Goal: Navigation & Orientation: Understand site structure

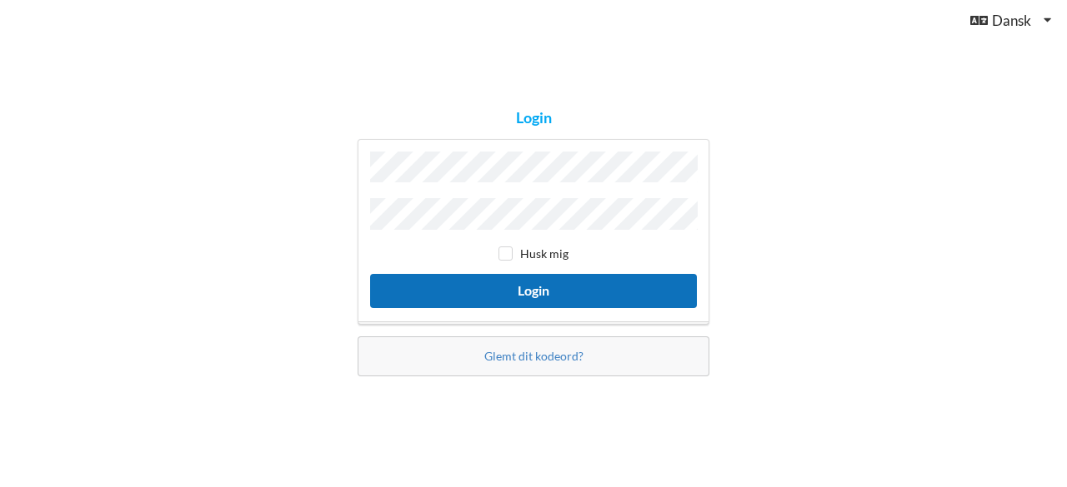
click at [484, 288] on button "Login" at bounding box center [533, 291] width 327 height 34
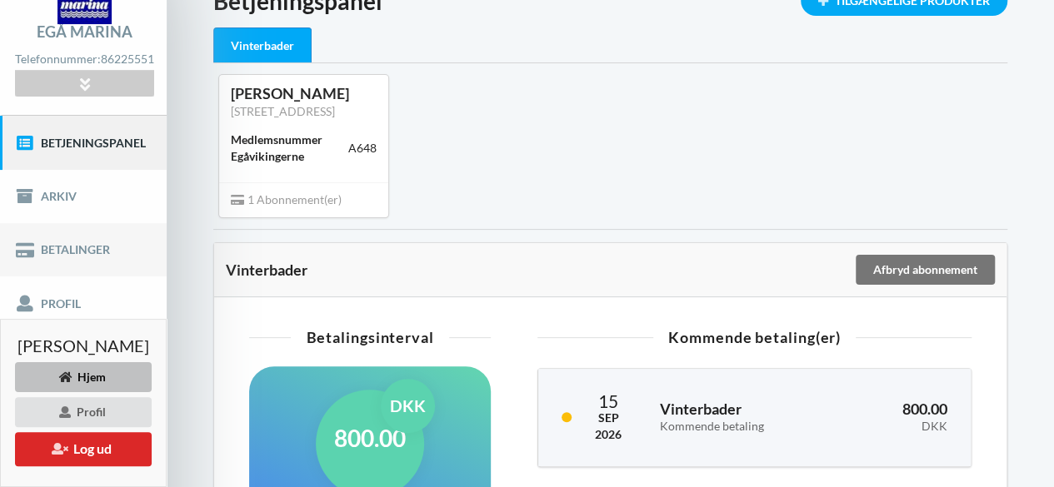
click at [82, 246] on link "Betalinger" at bounding box center [83, 249] width 167 height 53
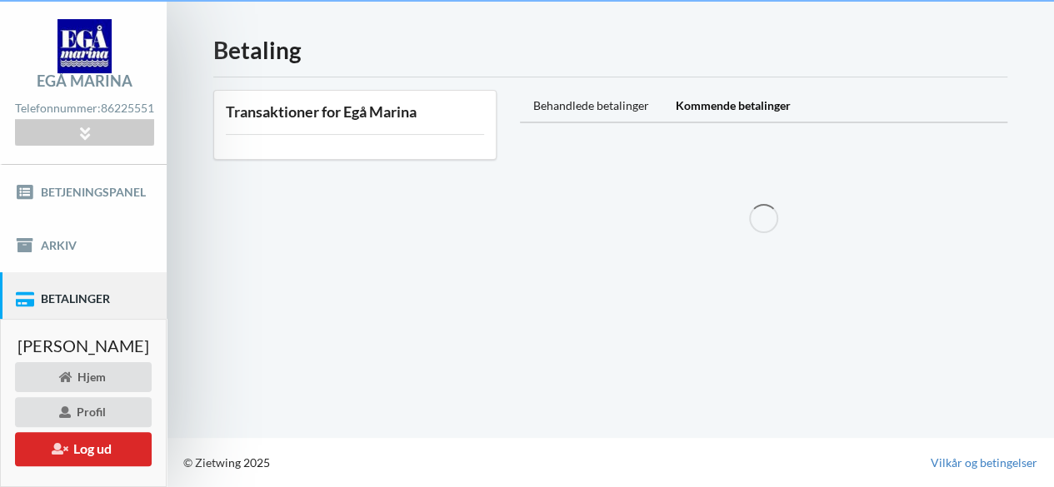
scroll to position [42, 0]
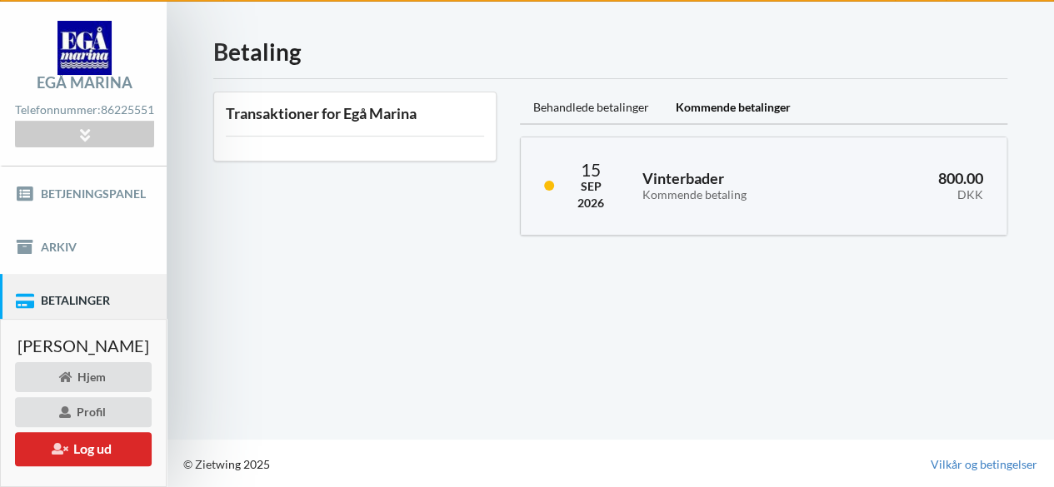
click at [65, 342] on link "Profil" at bounding box center [83, 353] width 167 height 53
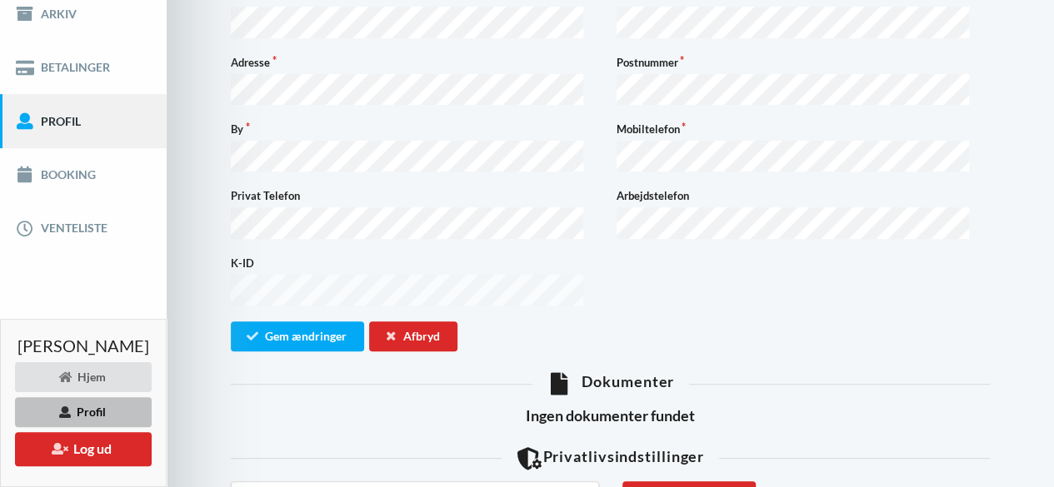
scroll to position [275, 0]
click at [83, 67] on link "Betalinger" at bounding box center [83, 68] width 167 height 53
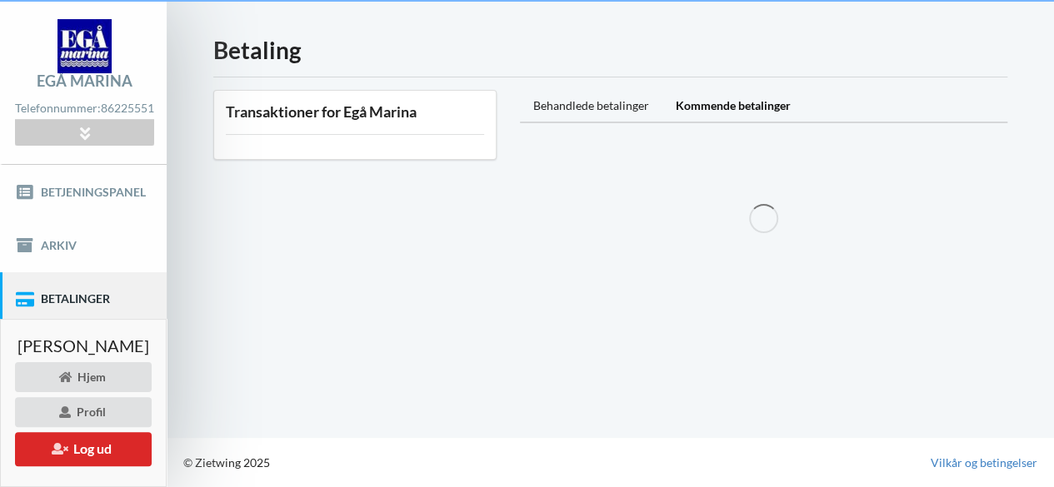
scroll to position [42, 0]
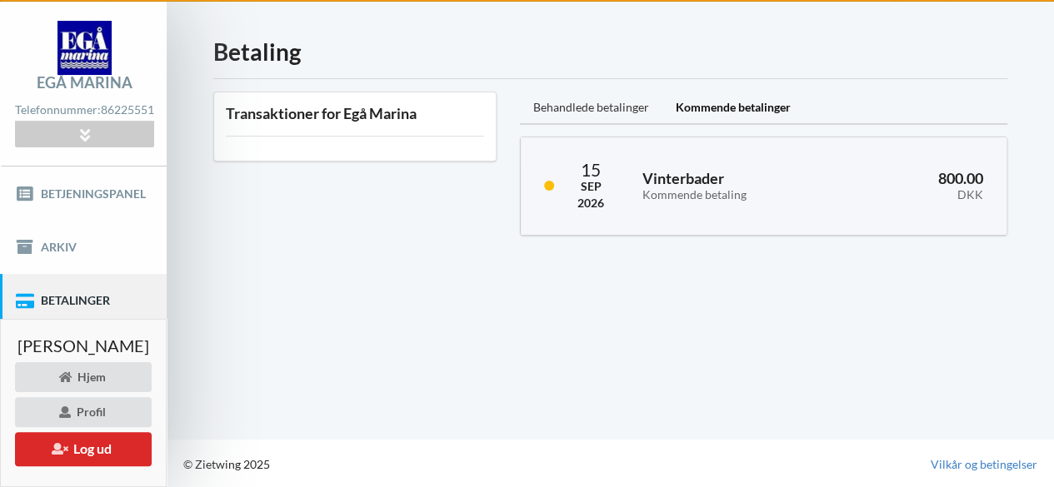
click at [641, 106] on div "Behandlede betalinger" at bounding box center [591, 108] width 142 height 33
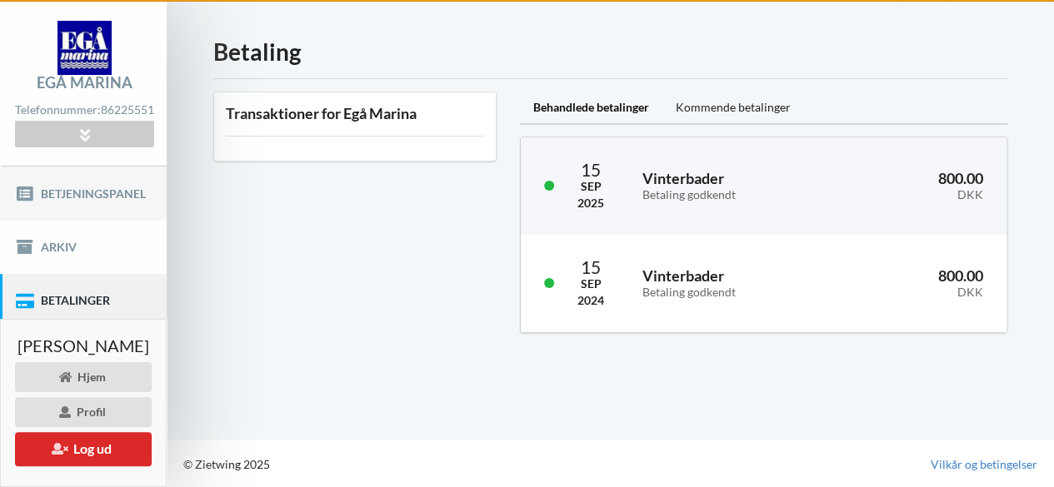
scroll to position [41, 0]
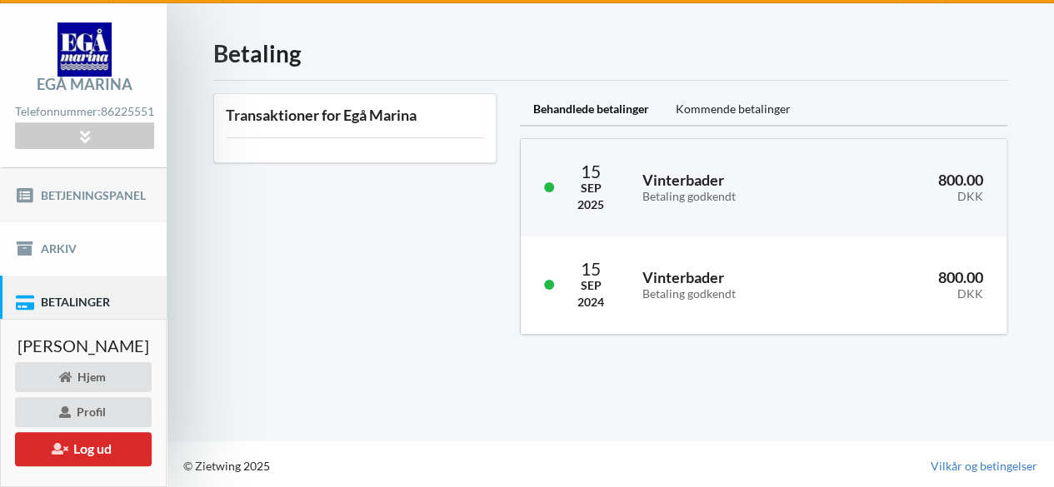
click at [124, 204] on link "Betjeningspanel" at bounding box center [83, 194] width 167 height 53
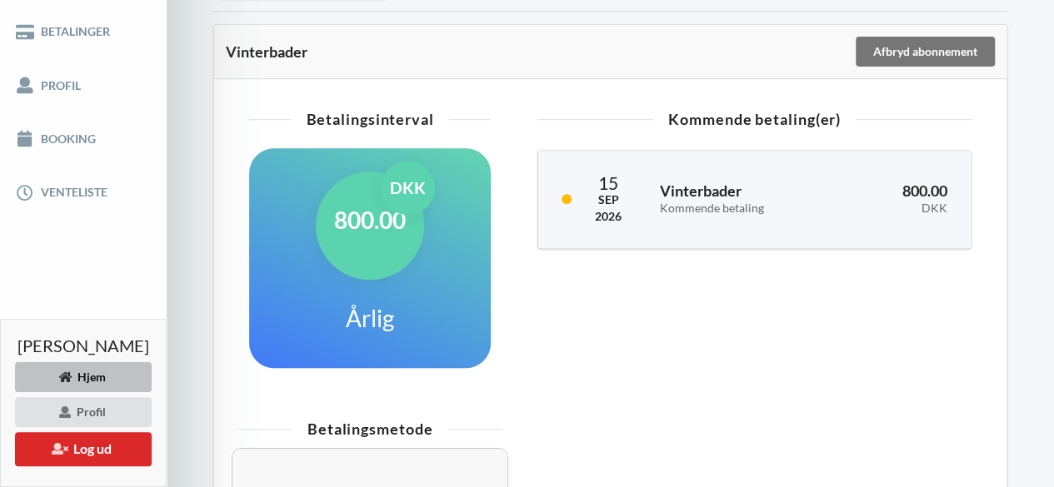
scroll to position [297, 0]
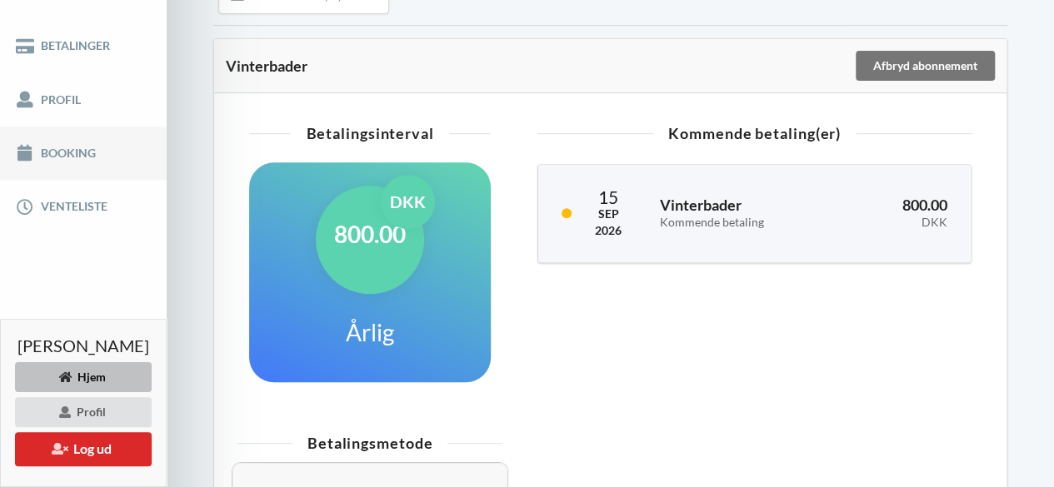
click at [87, 149] on link "Booking" at bounding box center [83, 153] width 167 height 53
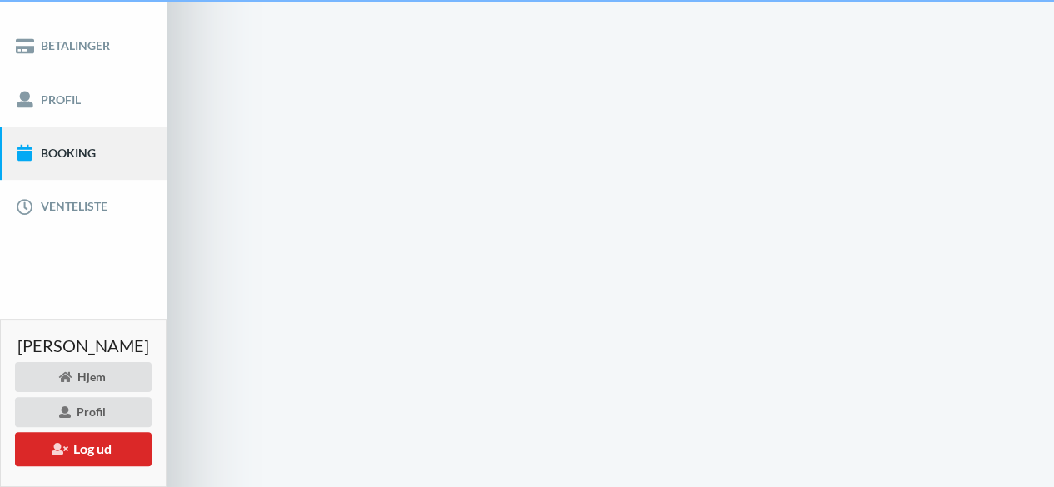
scroll to position [42, 0]
